Goal: Information Seeking & Learning: Learn about a topic

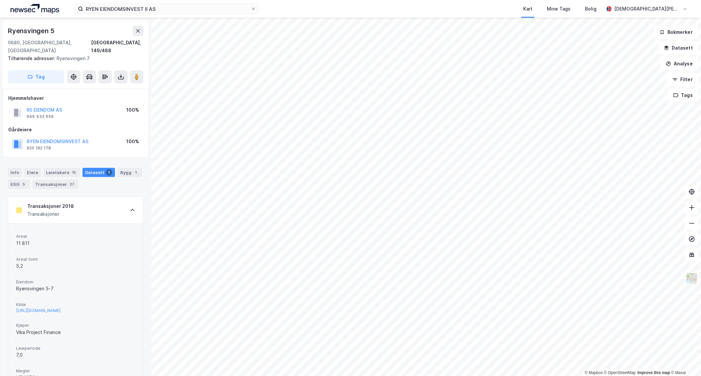
scroll to position [135, 0]
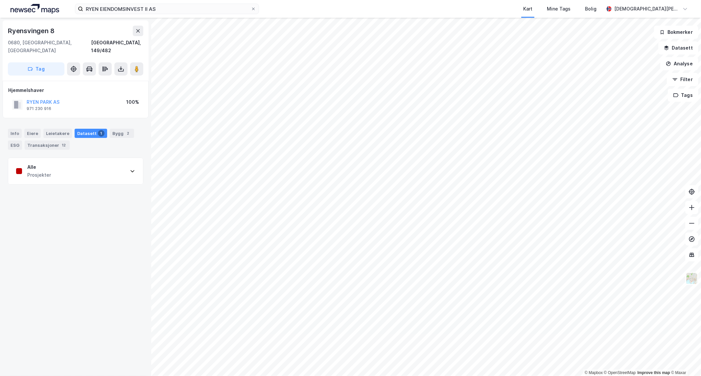
click at [103, 169] on div "Alle Prosjekter" at bounding box center [75, 171] width 135 height 26
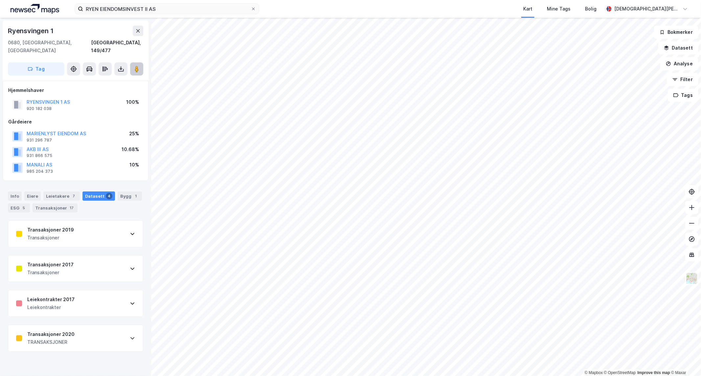
click at [136, 66] on image at bounding box center [137, 69] width 4 height 7
